Goal: Task Accomplishment & Management: Complete application form

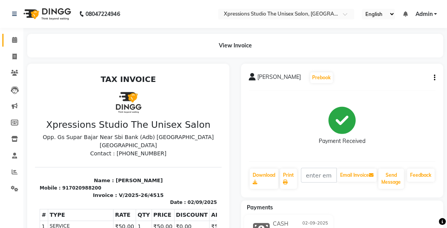
click at [21, 41] on span at bounding box center [15, 40] width 14 height 9
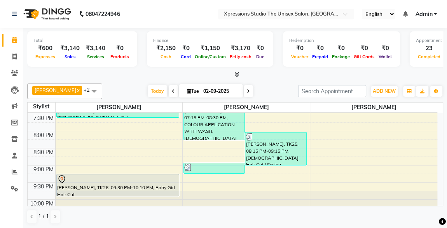
scroll to position [409, 0]
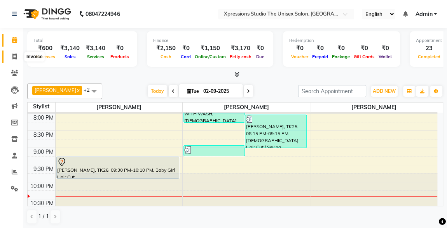
click at [11, 56] on span at bounding box center [15, 56] width 14 height 9
select select "service"
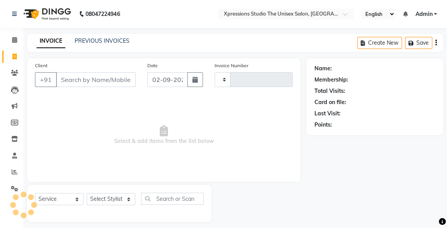
type input "4516"
select select "7003"
click at [96, 80] on input "Client" at bounding box center [96, 79] width 80 height 15
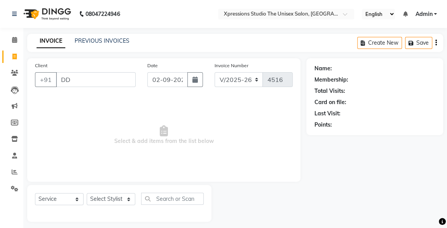
type input "D"
type input "N"
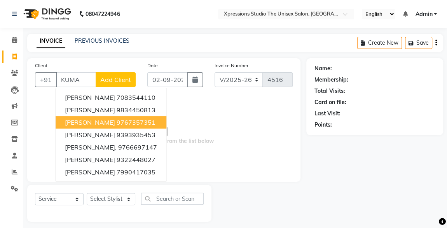
click at [129, 122] on ngb-highlight "9767357351" at bounding box center [136, 123] width 39 height 8
type input "9767357351"
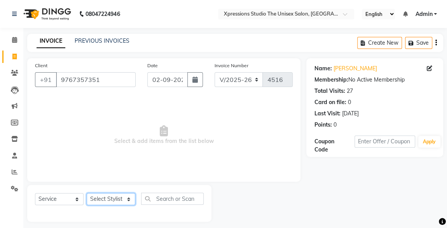
click at [112, 203] on select "Select Stylist ADESH RAUT ROHAN BABHULKAR ROSHAN TANDULKAR" at bounding box center [111, 199] width 49 height 12
select select "57588"
click at [87, 193] on select "Select Stylist ADESH RAUT ROHAN BABHULKAR ROSHAN TANDULKAR" at bounding box center [111, 199] width 49 height 12
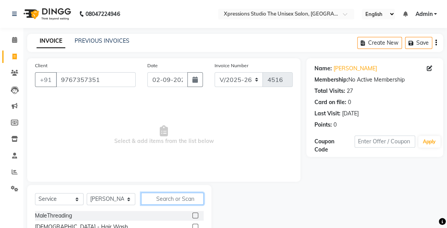
click at [185, 201] on input "text" at bounding box center [172, 199] width 63 height 12
type input "BE"
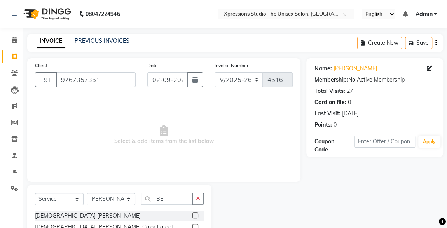
click at [192, 217] on label at bounding box center [195, 216] width 6 height 6
click at [192, 217] on input "checkbox" at bounding box center [194, 215] width 5 height 5
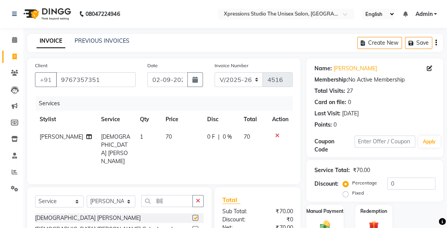
checkbox input "false"
click at [184, 200] on input "BE" at bounding box center [167, 201] width 52 height 12
type input "B"
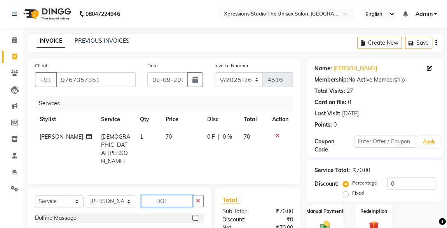
type input "DOL"
click at [195, 217] on label at bounding box center [195, 218] width 6 height 6
click at [195, 217] on input "checkbox" at bounding box center [194, 218] width 5 height 5
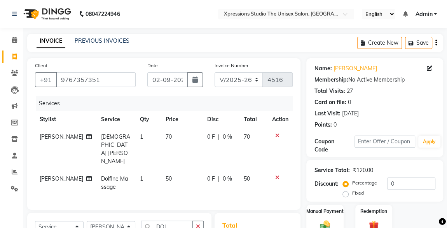
checkbox input "false"
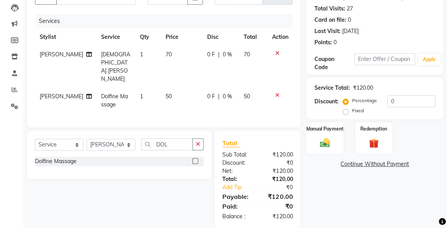
click at [330, 146] on img at bounding box center [325, 142] width 16 height 11
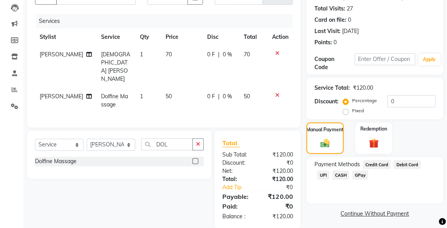
click at [329, 171] on span "UPI" at bounding box center [323, 175] width 12 height 9
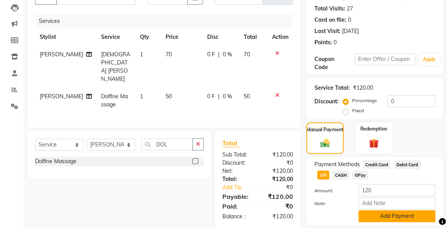
click at [400, 220] on button "Add Payment" at bounding box center [397, 216] width 77 height 12
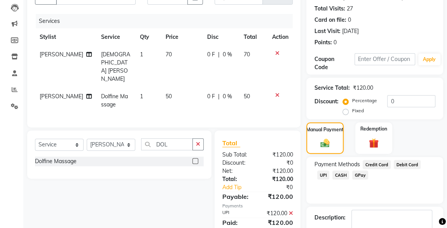
scroll to position [128, 0]
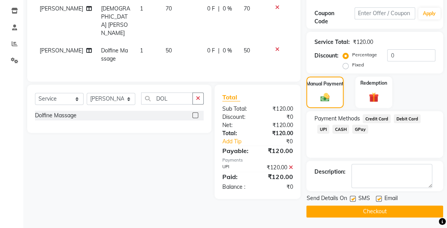
click at [352, 198] on label at bounding box center [353, 199] width 6 height 6
click at [352, 198] on input "checkbox" at bounding box center [352, 199] width 5 height 5
checkbox input "false"
click at [371, 211] on button "Checkout" at bounding box center [374, 212] width 137 height 12
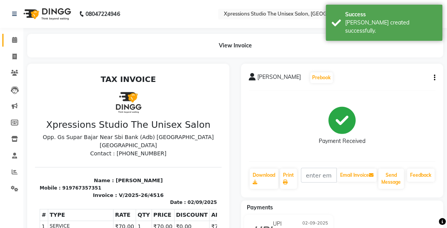
click at [16, 37] on icon at bounding box center [14, 40] width 5 height 6
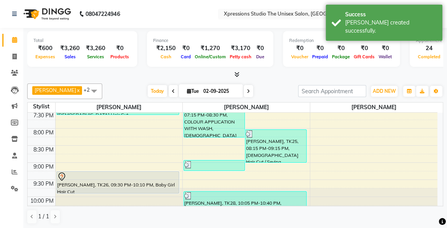
scroll to position [409, 0]
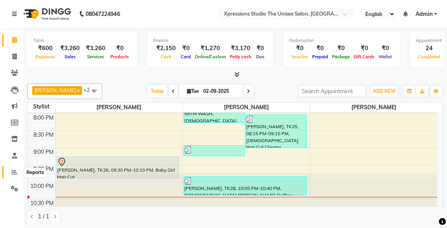
click at [14, 170] on icon at bounding box center [15, 172] width 6 height 6
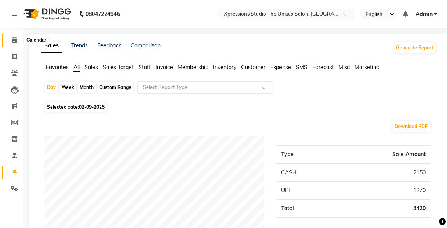
click at [12, 43] on icon at bounding box center [14, 40] width 5 height 6
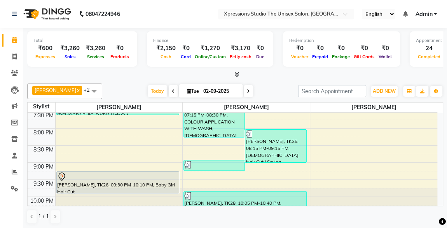
scroll to position [409, 0]
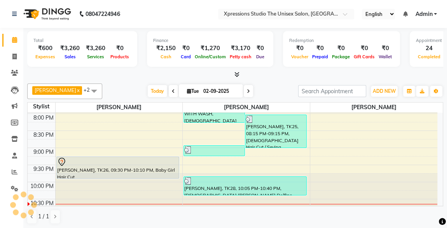
click at [440, 1] on nav "08047224946 Select Location × Xpressions Studio The Unisex Salon, Malkapur Engl…" at bounding box center [223, 14] width 447 height 28
